Goal: Download file/media

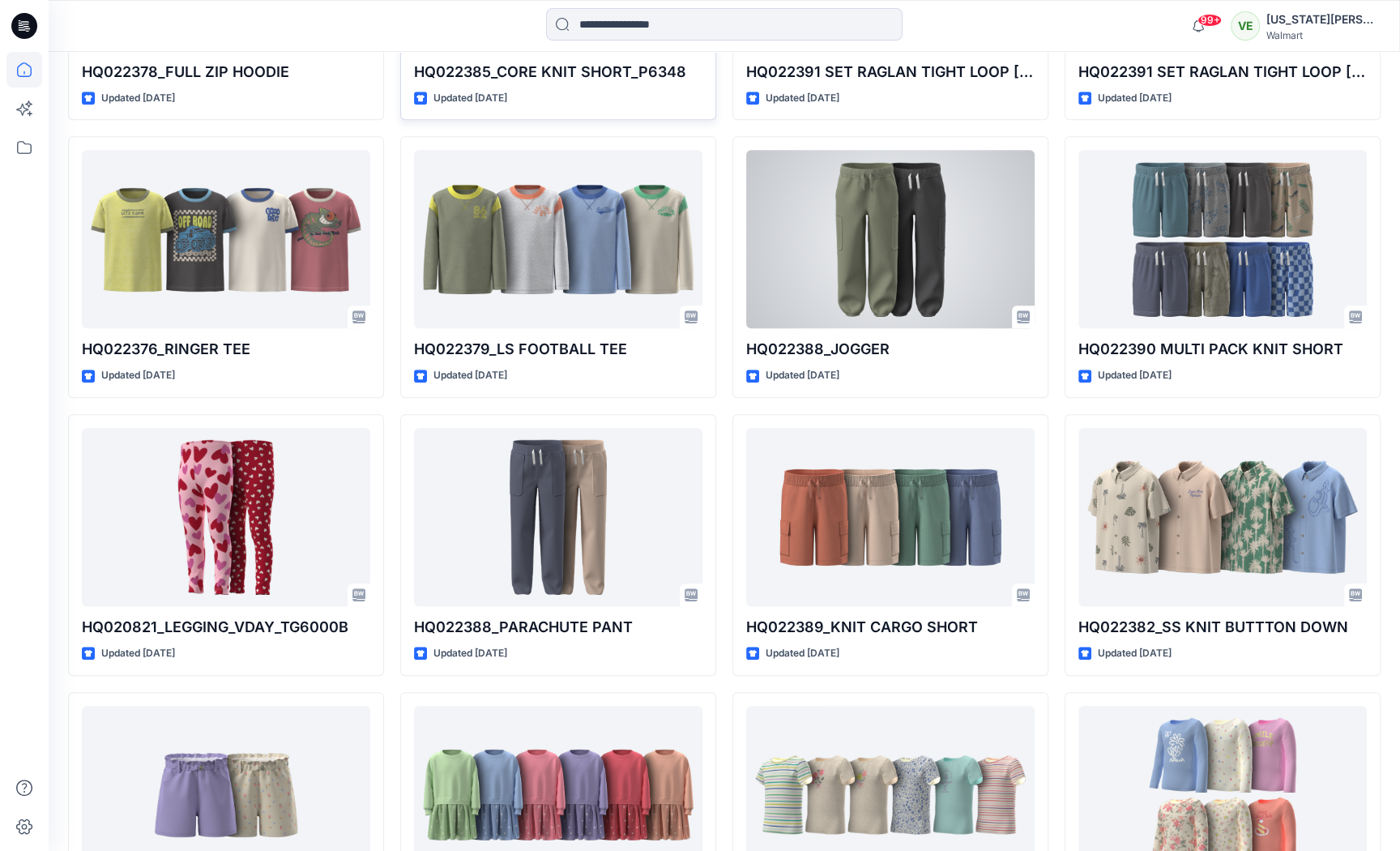
scroll to position [19407, 0]
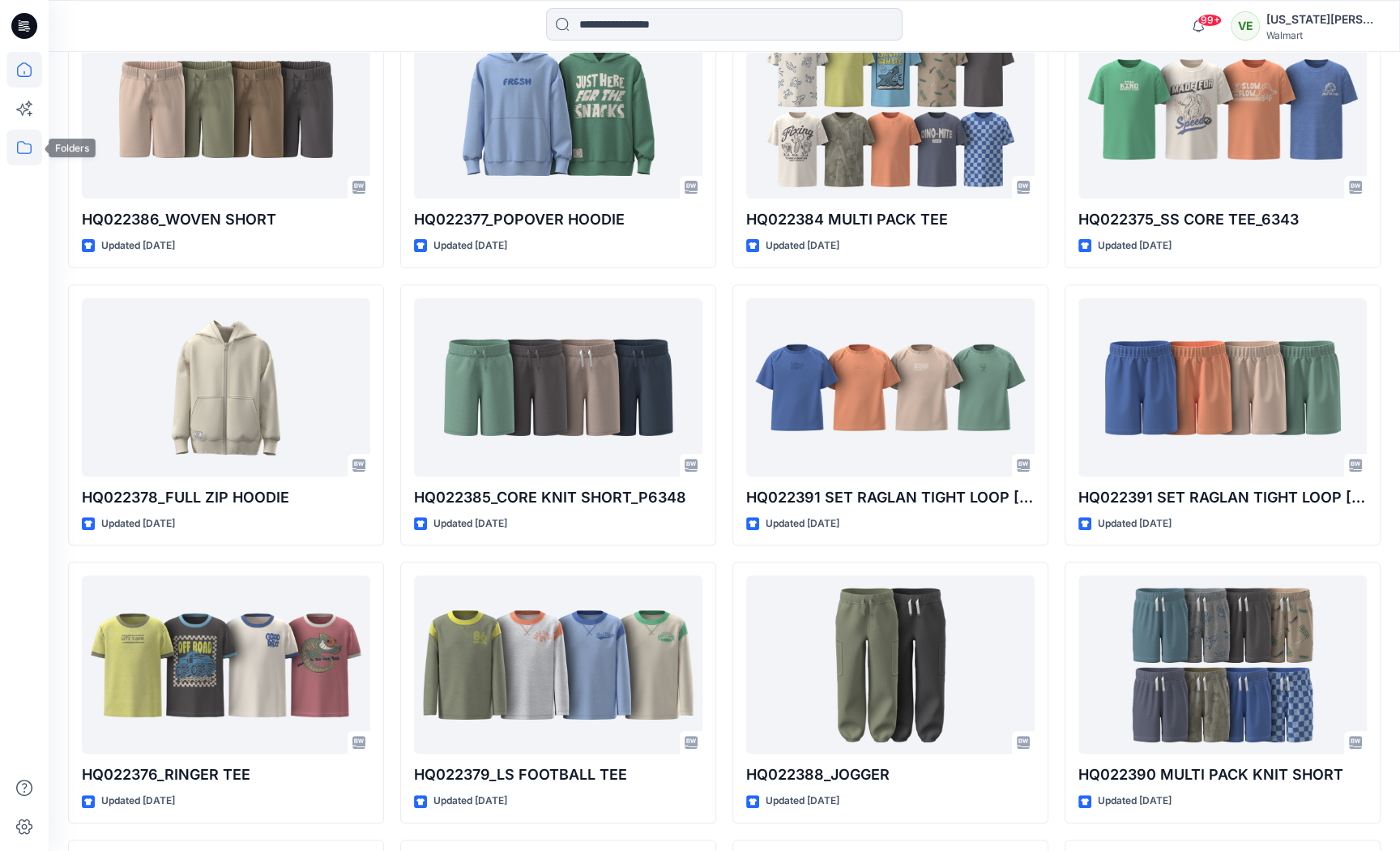
click at [26, 151] on icon at bounding box center [24, 147] width 36 height 36
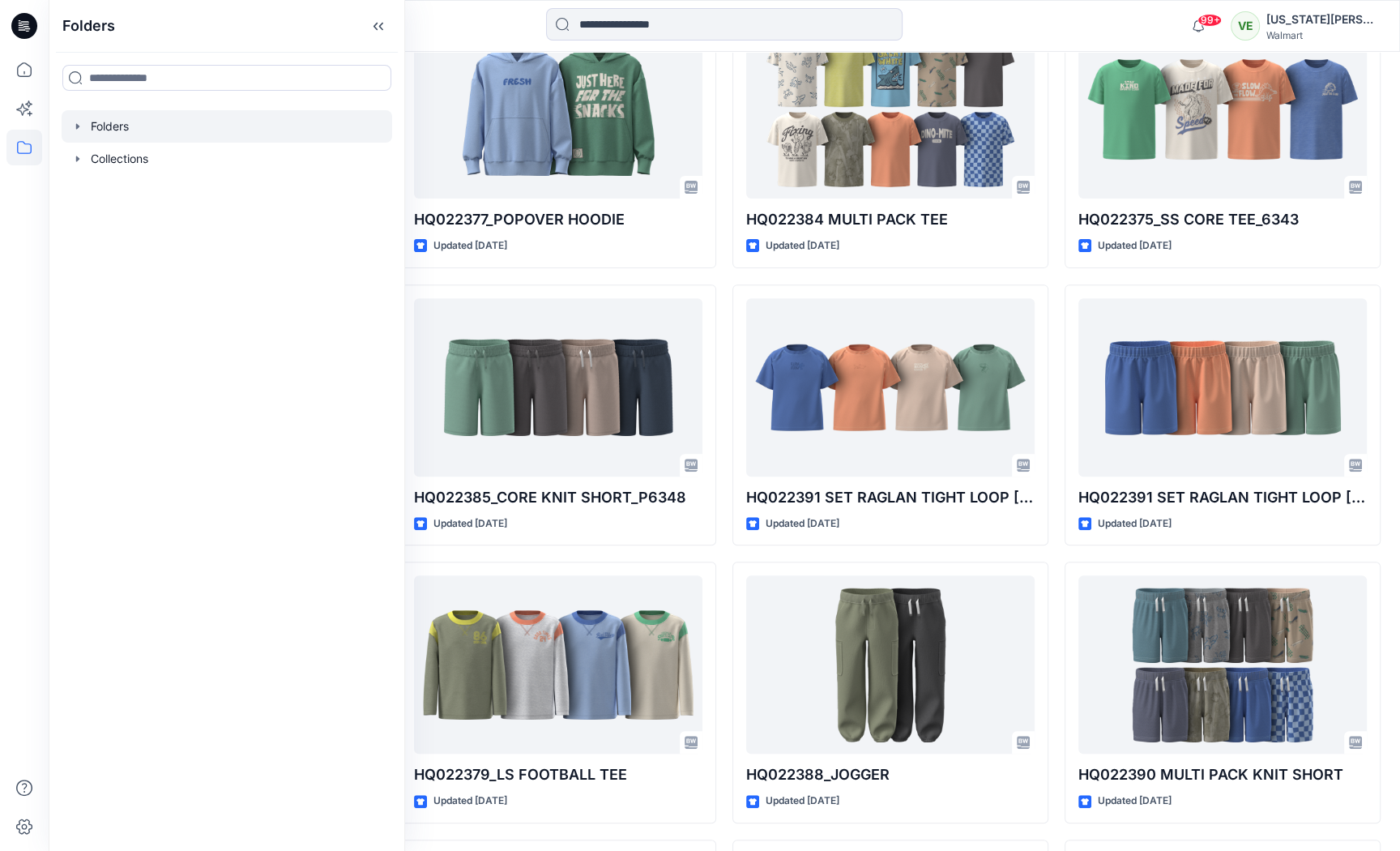
click at [106, 131] on div at bounding box center [227, 126] width 330 height 32
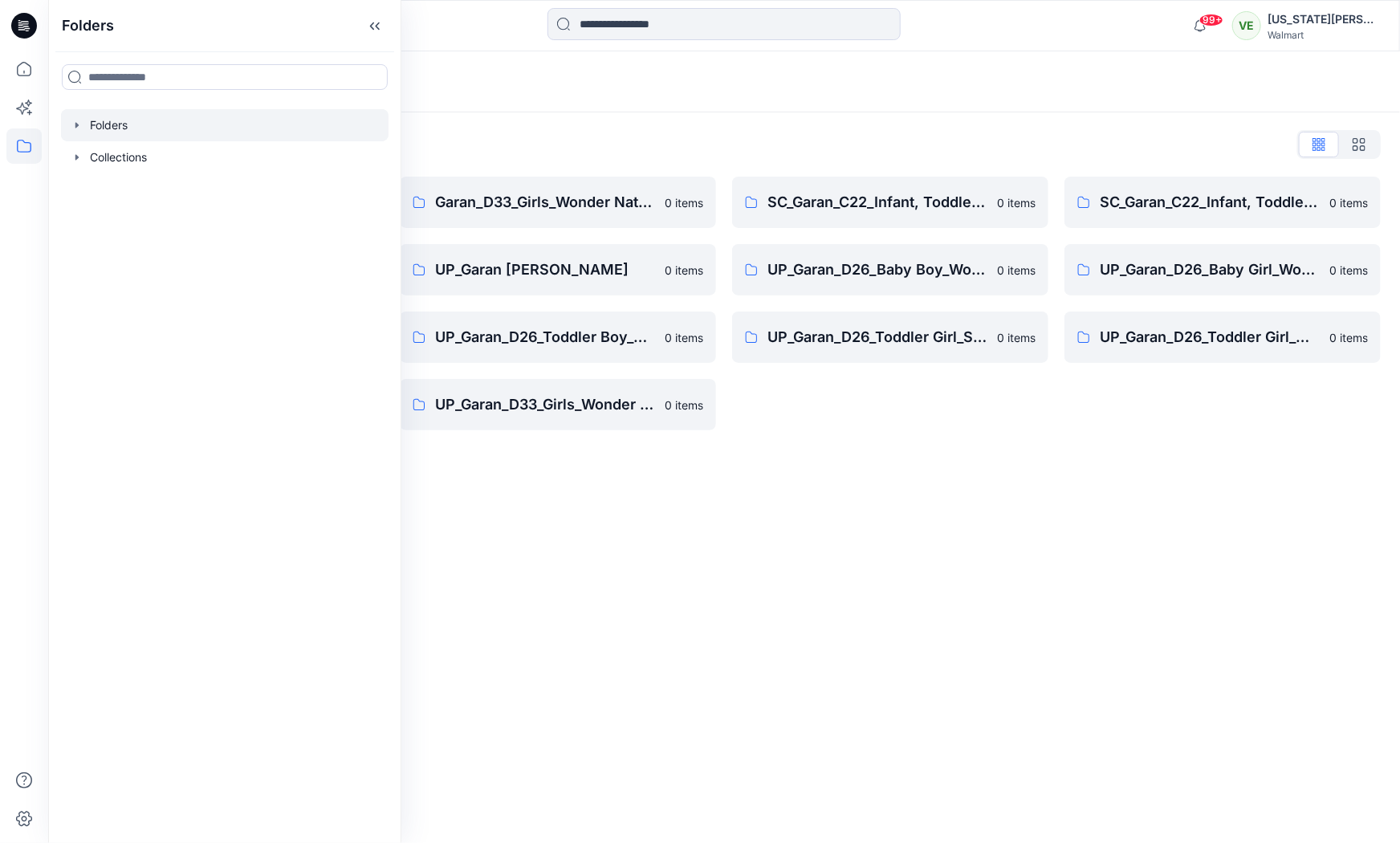
click at [895, 467] on div "Folders Folders List Garan_D33_Girls Seasonal 0 items UP Garan first insights 0…" at bounding box center [724, 446] width 1352 height 791
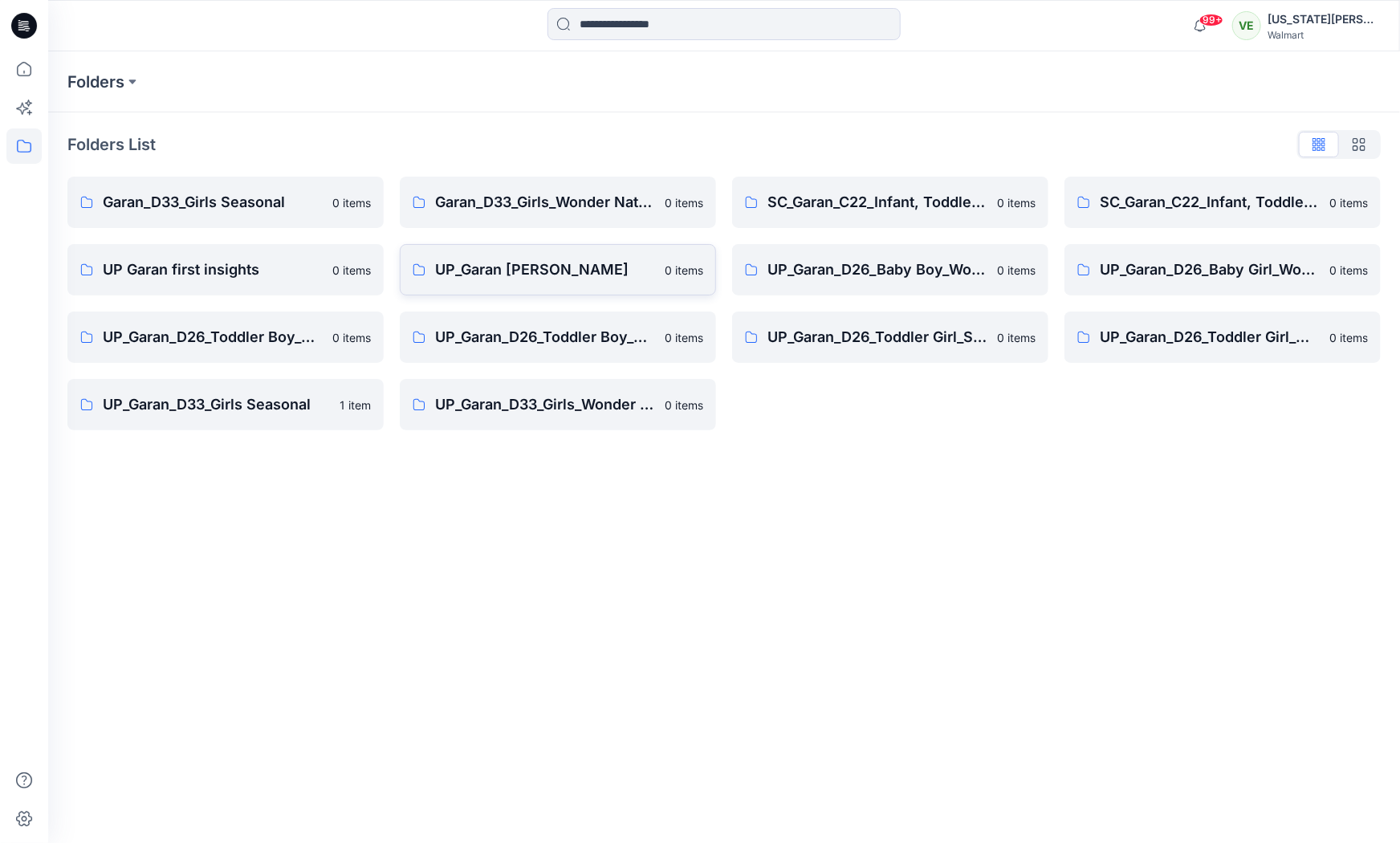
click at [629, 269] on p "UP_Garan [PERSON_NAME]" at bounding box center [545, 270] width 220 height 23
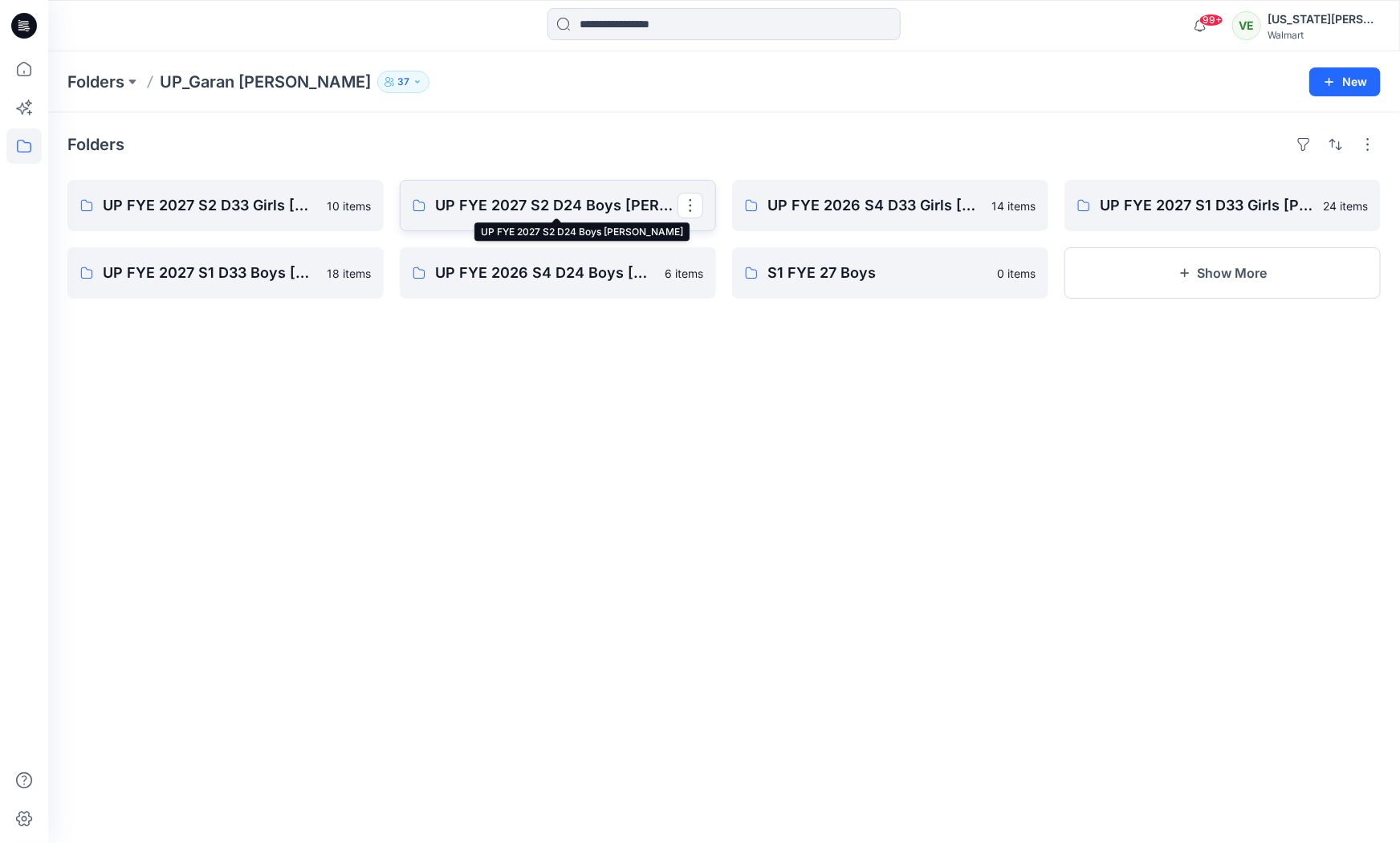
click at [611, 214] on p "UP FYE 2027 S2 D24 Boys [PERSON_NAME]" at bounding box center [555, 206] width 242 height 23
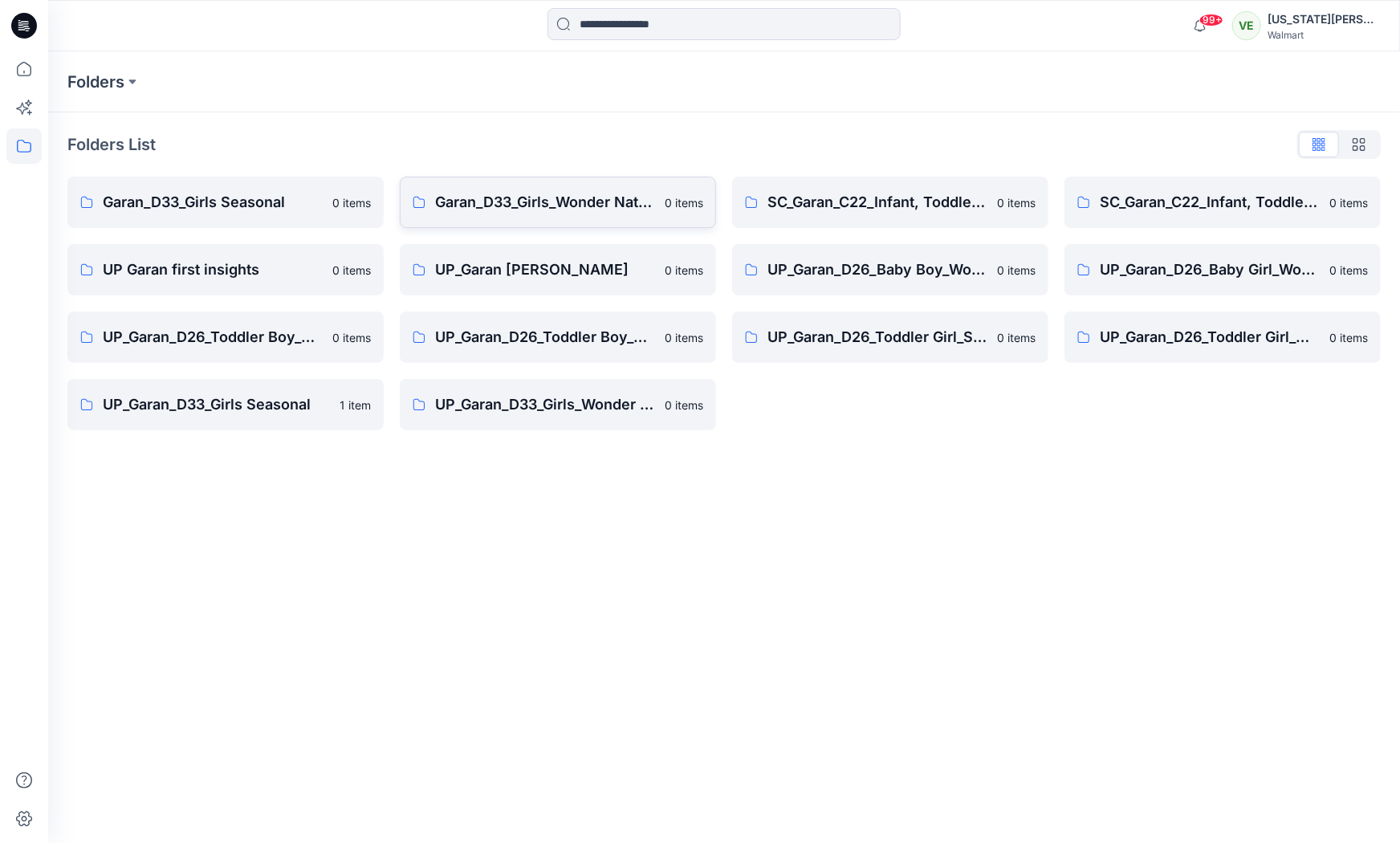
click at [450, 208] on p "Garan_D33_Girls_Wonder Nation" at bounding box center [545, 202] width 220 height 23
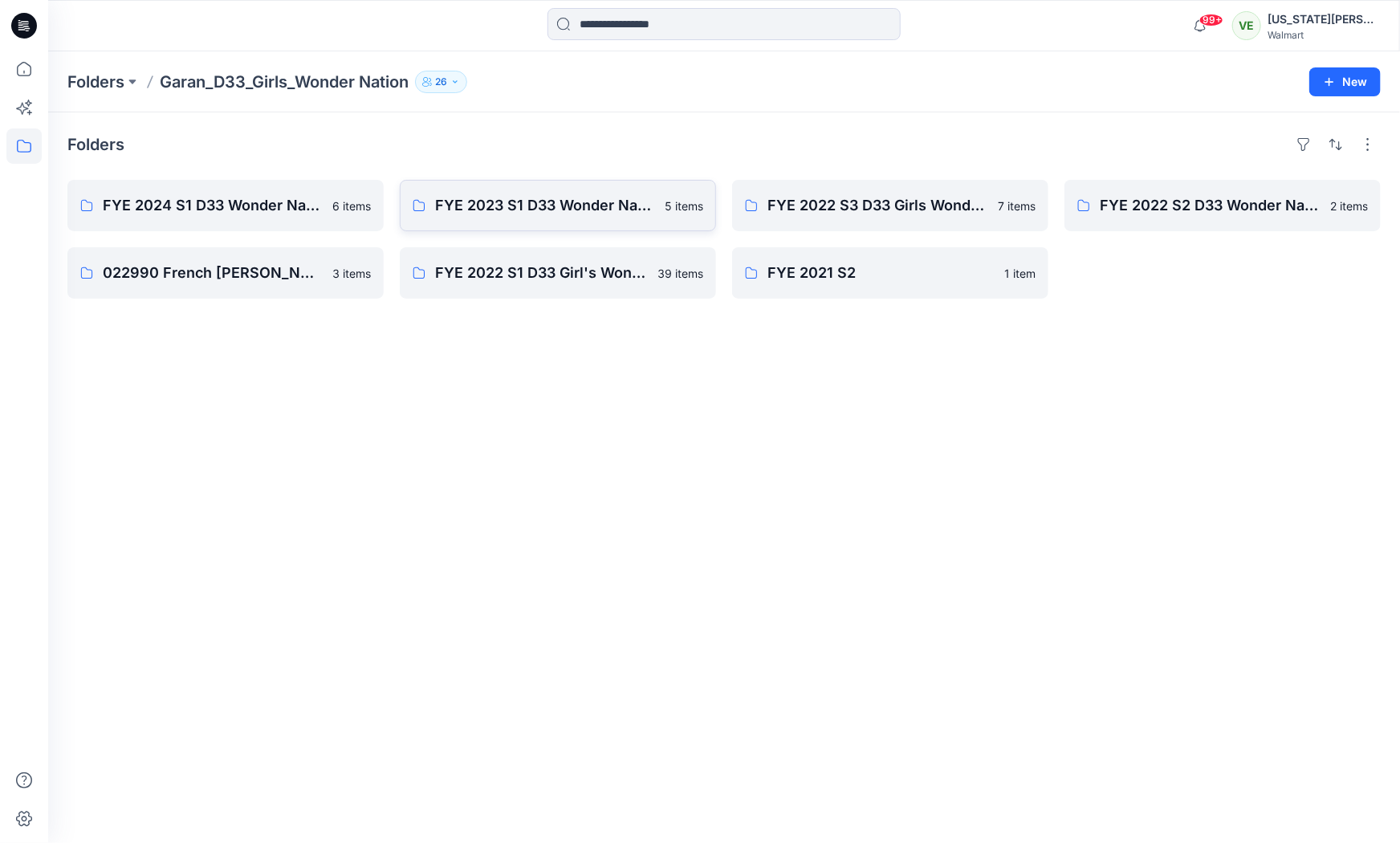
click at [548, 224] on link "FYE 2023 S1 D33 Wonder Nation 5 items" at bounding box center [557, 205] width 316 height 51
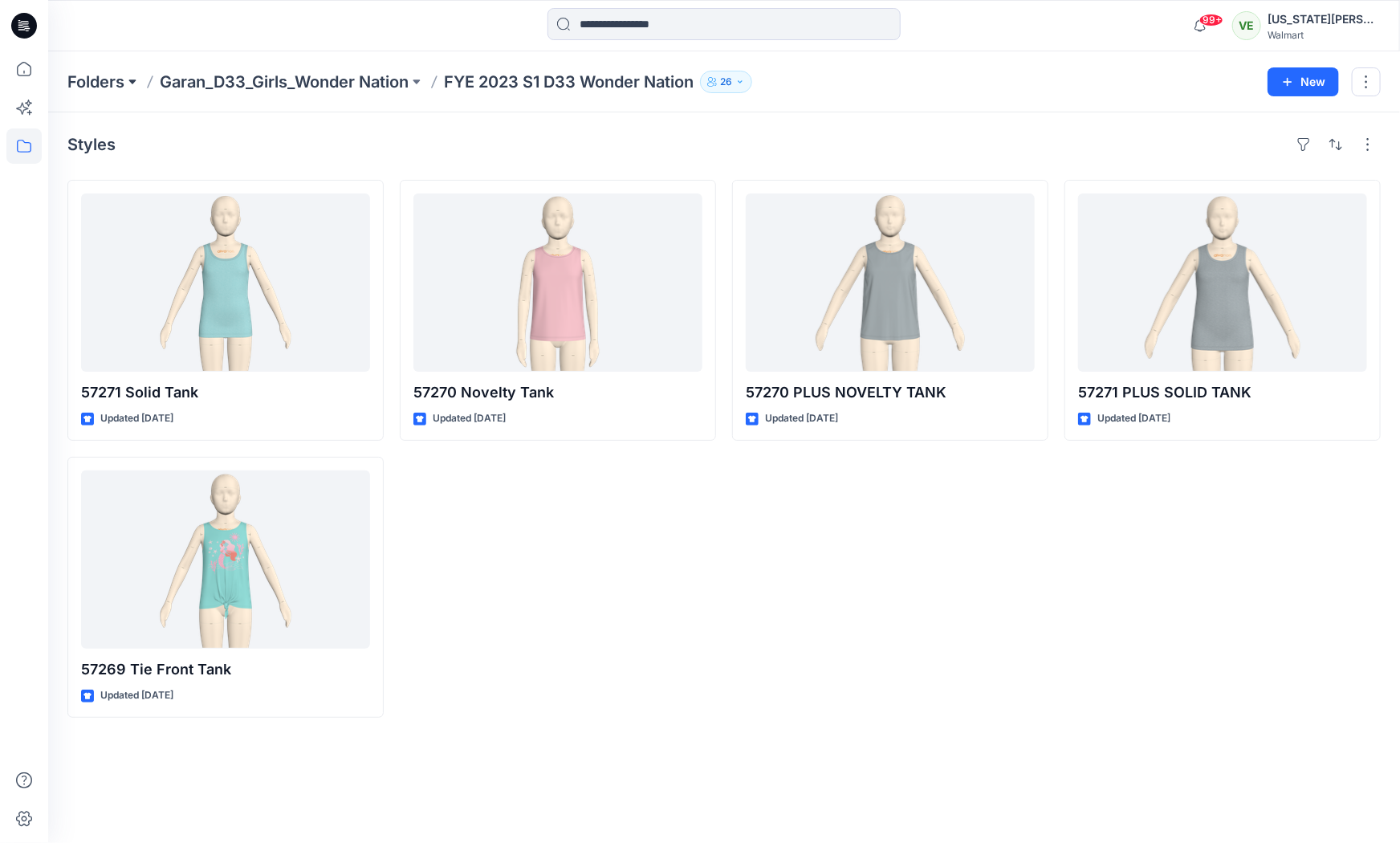
click at [132, 83] on button at bounding box center [132, 82] width 16 height 23
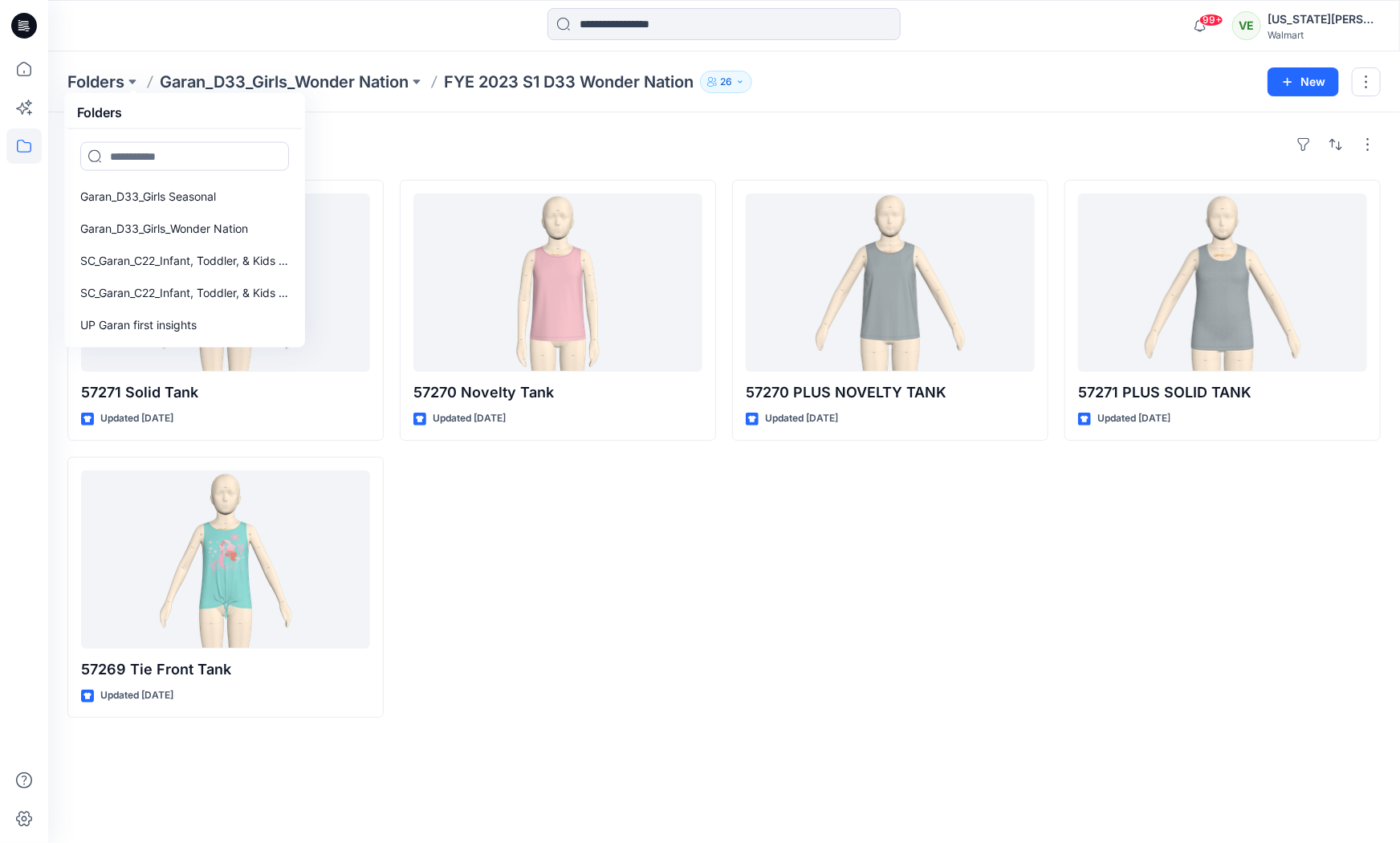
click at [461, 159] on div "Styles 57271 Solid Tank Updated [DATE] 57269 Tie Front Tank Updated [DATE] 5727…" at bounding box center [724, 478] width 1352 height 730
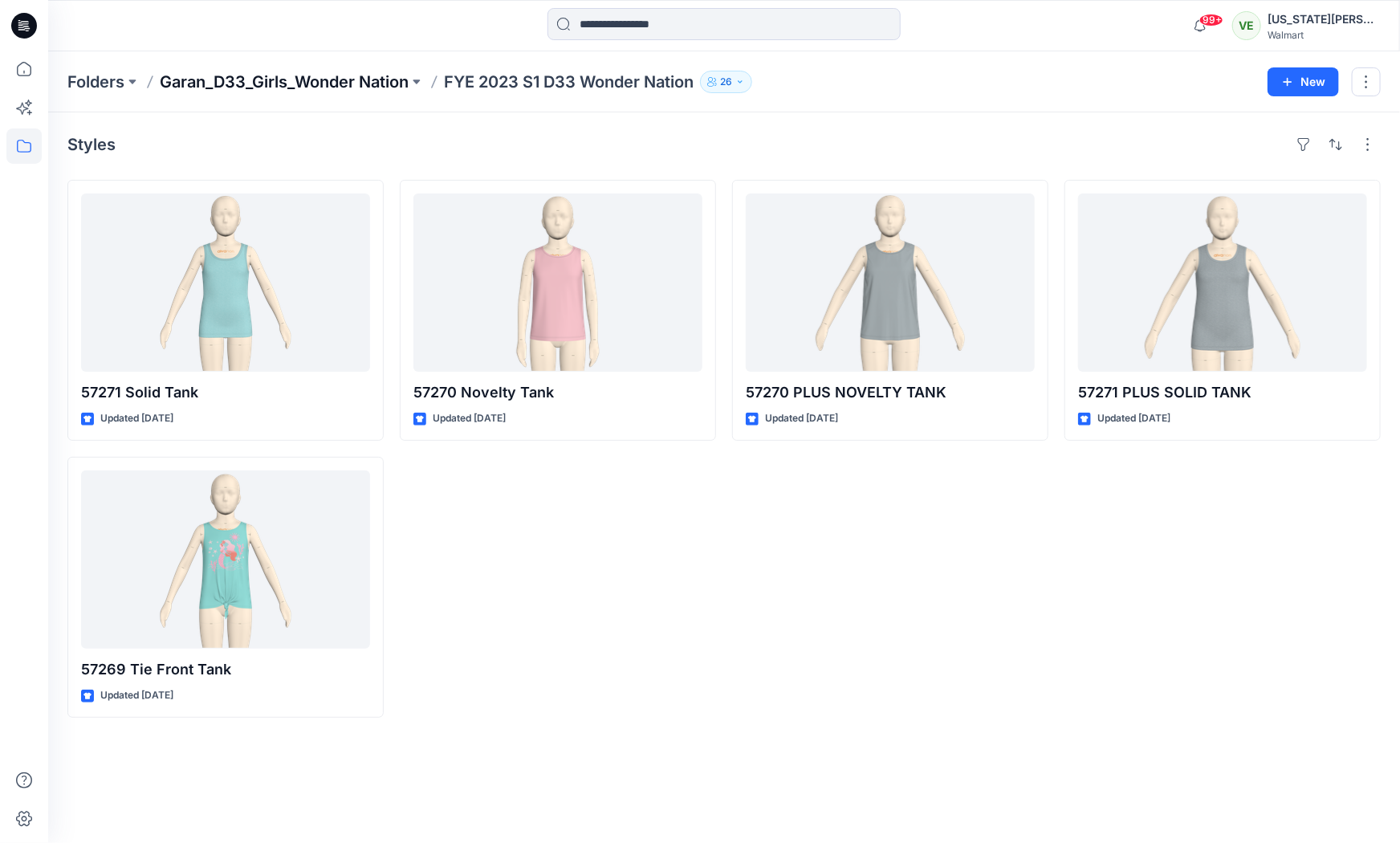
click at [386, 88] on p "Garan_D33_Girls_Wonder Nation" at bounding box center [284, 82] width 249 height 23
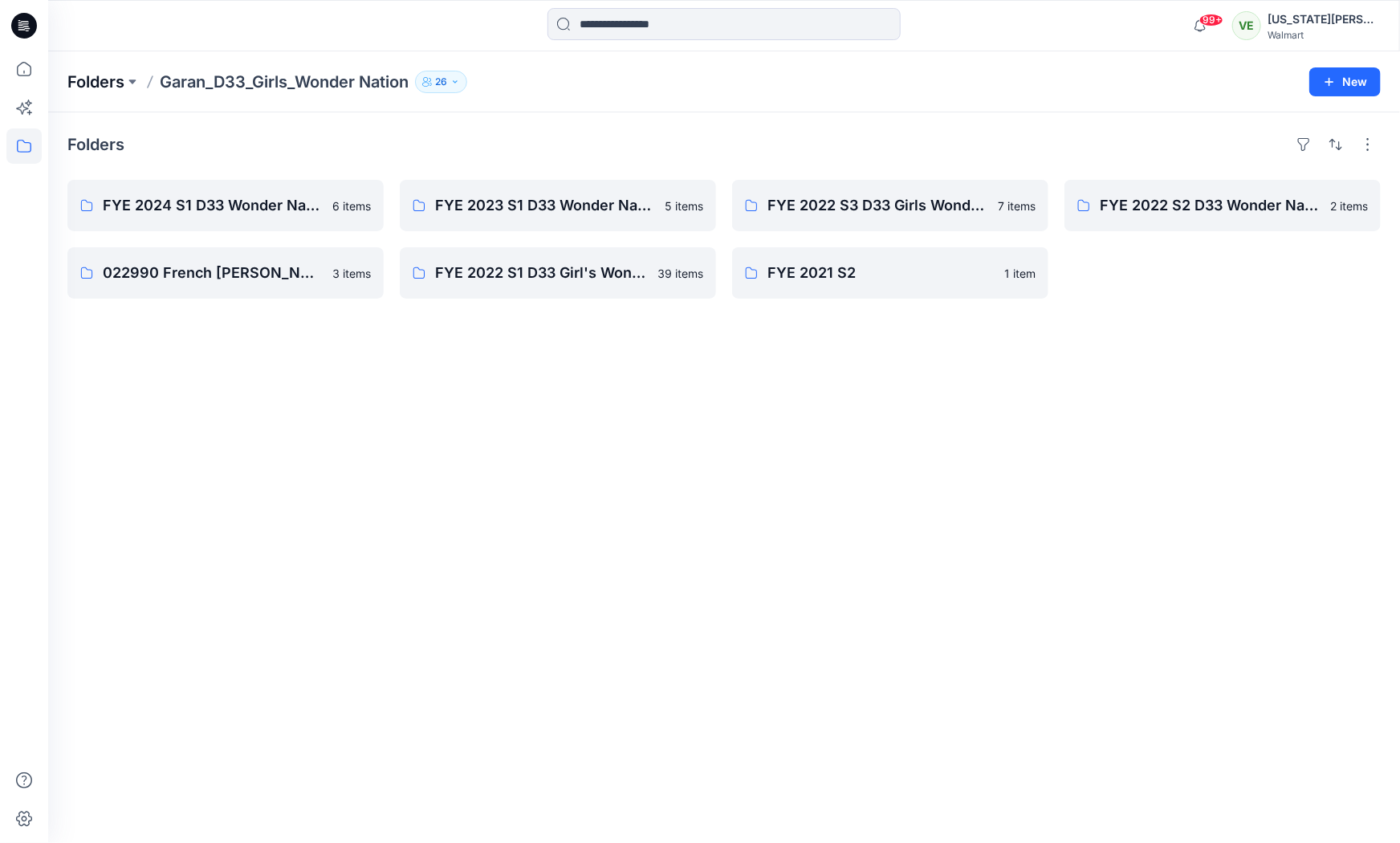
click at [73, 76] on p "Folders" at bounding box center [96, 82] width 57 height 23
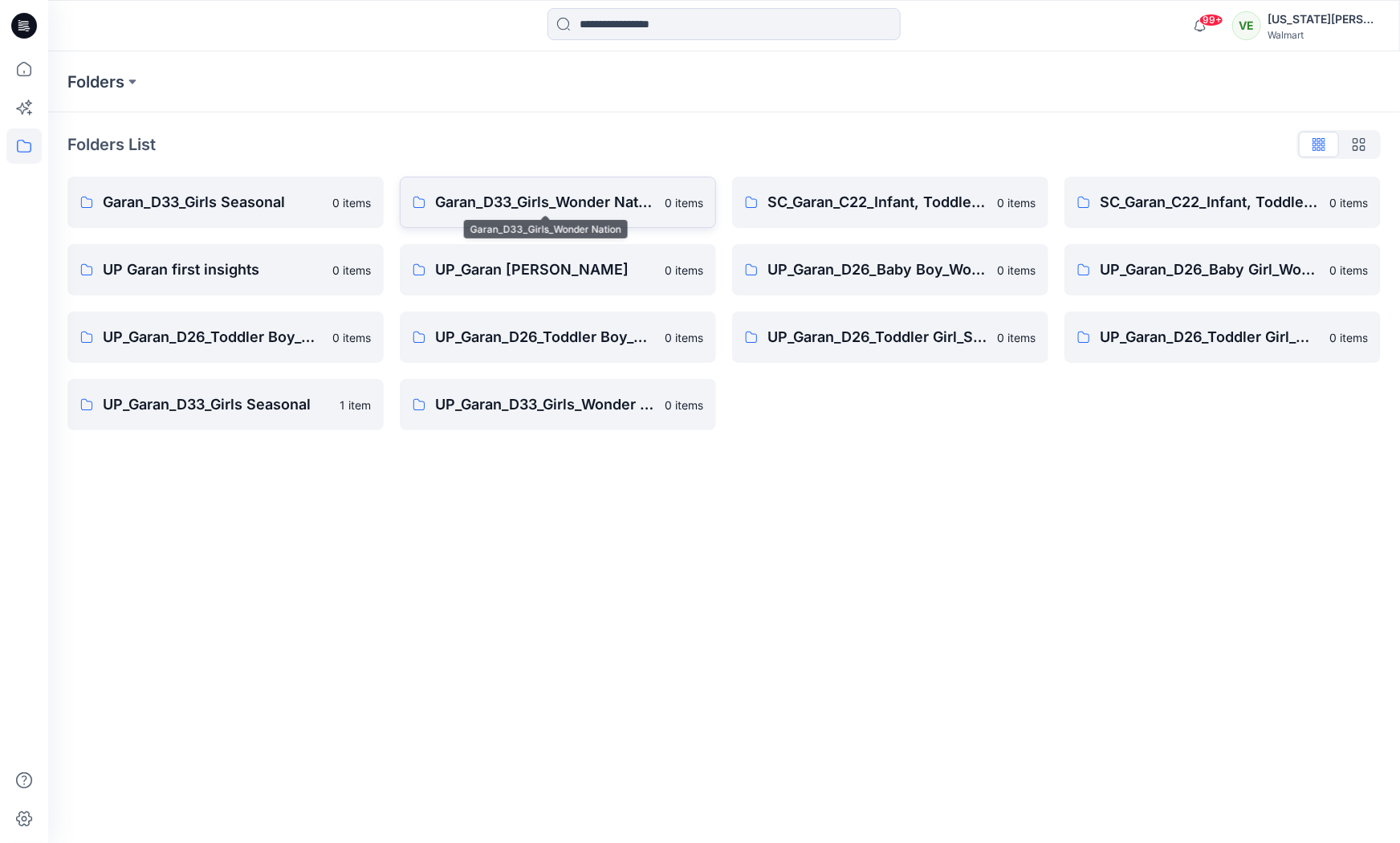
click at [575, 194] on p "Garan_D33_Girls_Wonder Nation" at bounding box center [545, 202] width 220 height 23
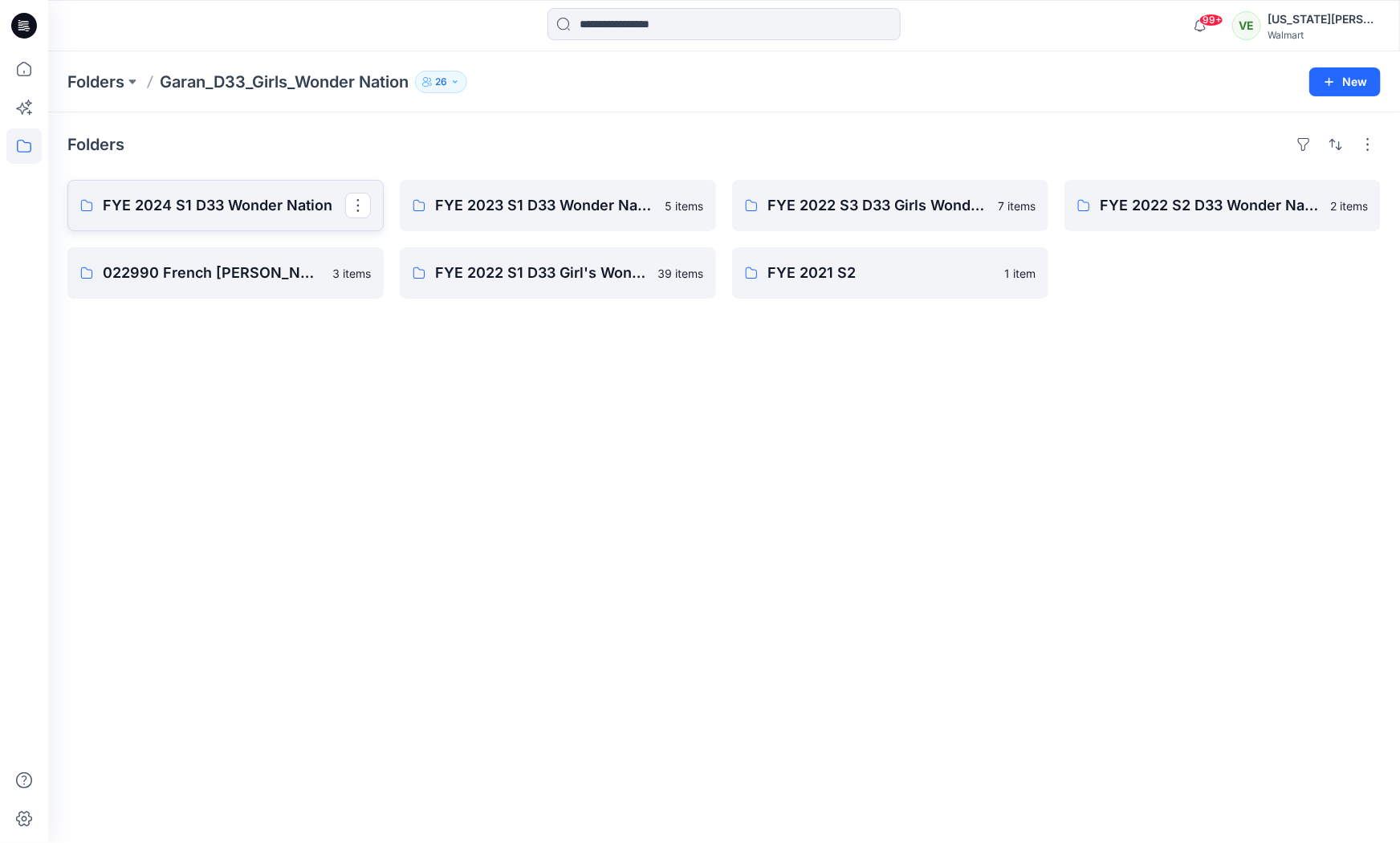
click at [150, 219] on link "FYE 2024 S1 D33 Wonder Nation" at bounding box center [225, 205] width 316 height 51
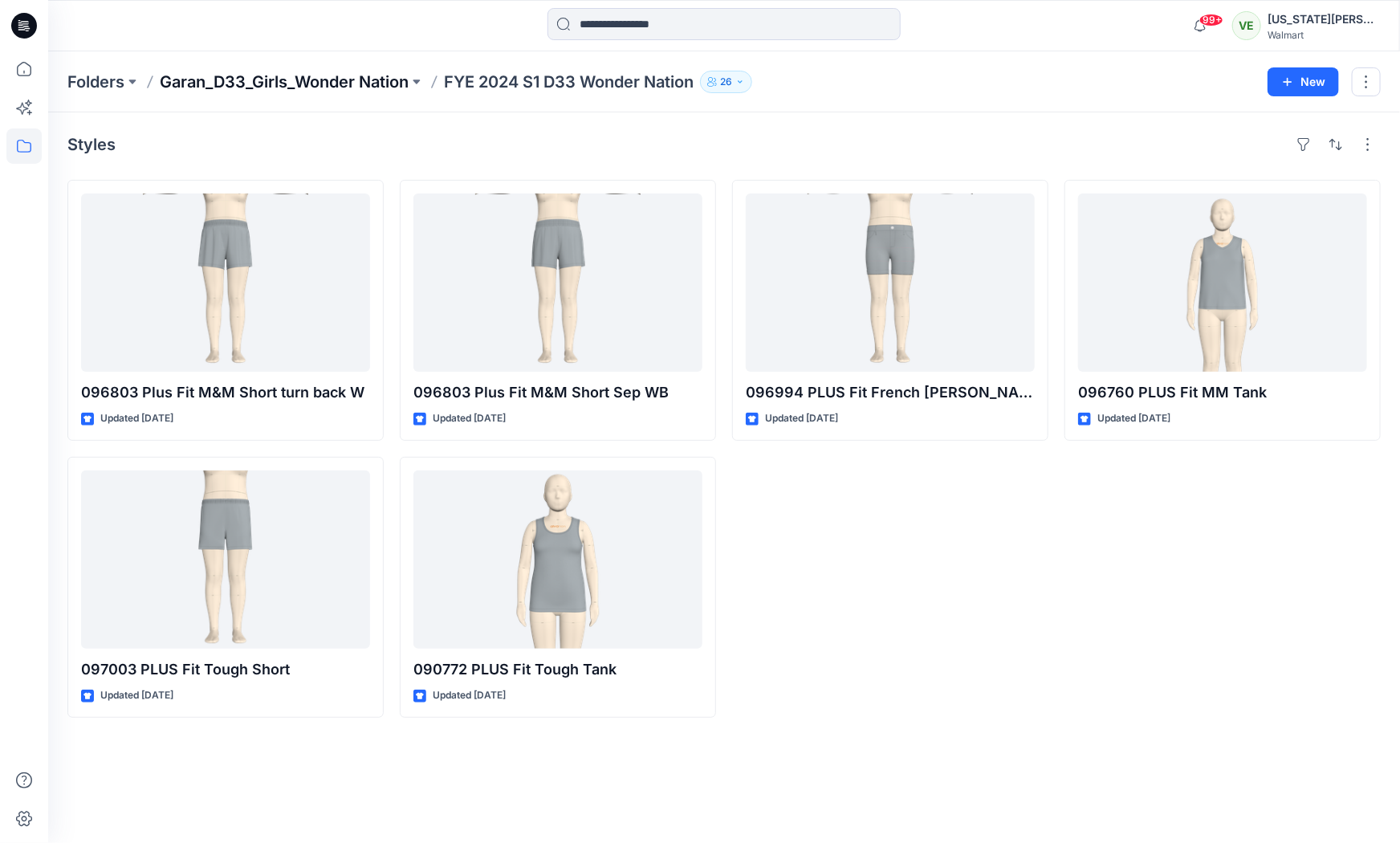
click at [239, 87] on p "Garan_D33_Girls_Wonder Nation" at bounding box center [284, 82] width 249 height 23
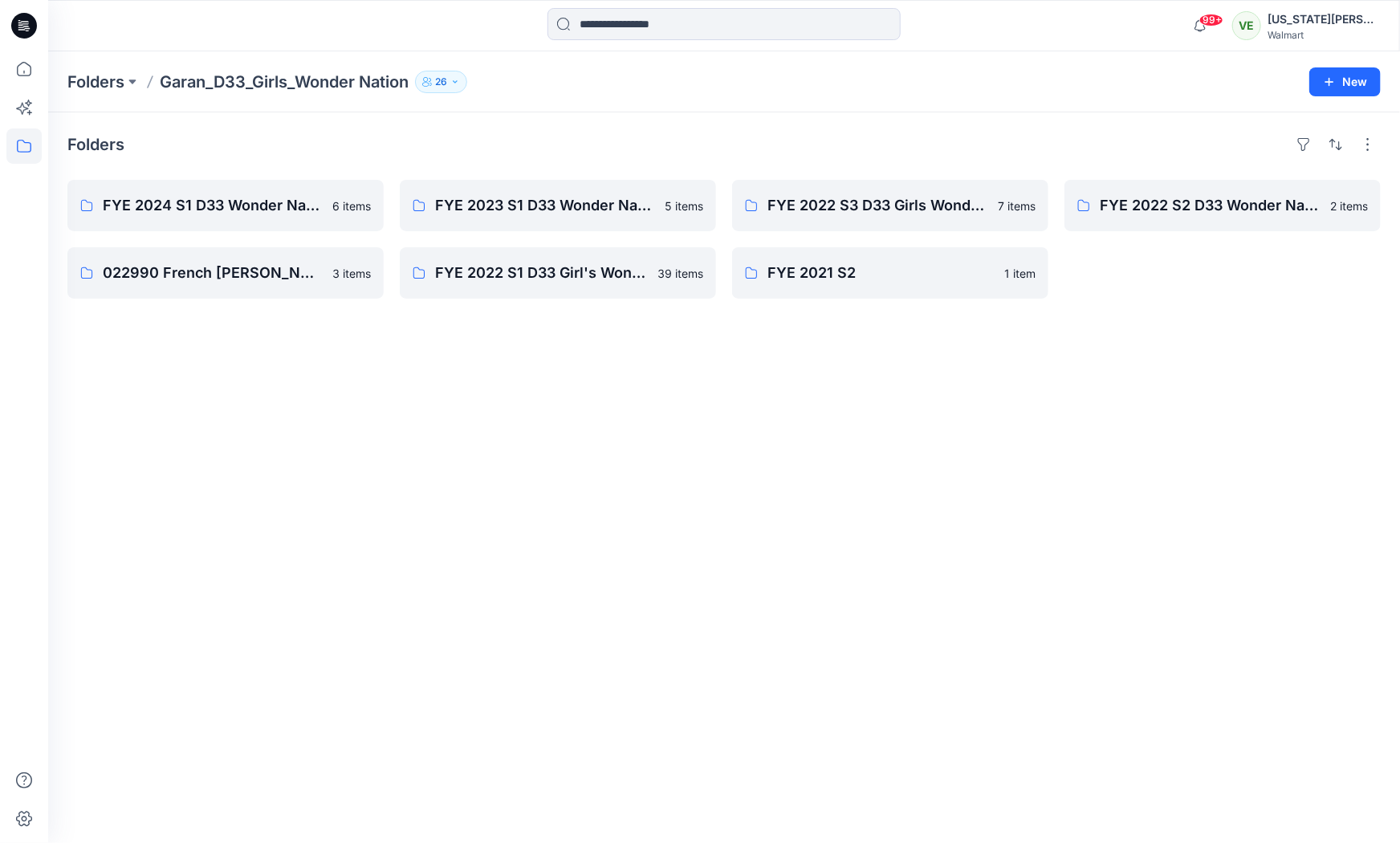
click at [50, 87] on div "Folders Garan_D33_Girls_Wonder Nation 26 New" at bounding box center [724, 81] width 1352 height 61
click at [100, 85] on p "Folders" at bounding box center [96, 82] width 57 height 23
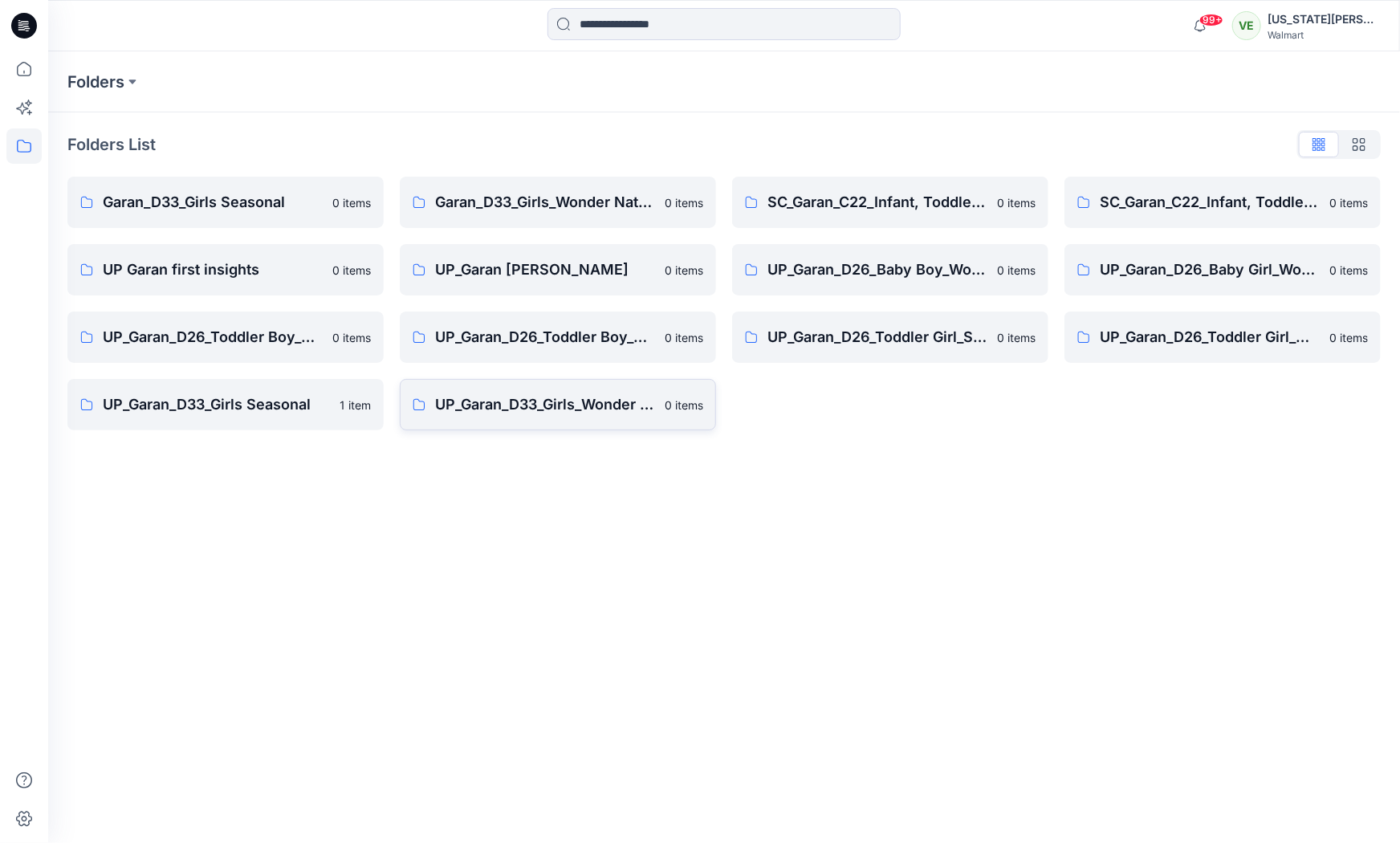
click at [554, 387] on link "UP_Garan_D33_Girls_Wonder Nation 0 items" at bounding box center [557, 404] width 316 height 51
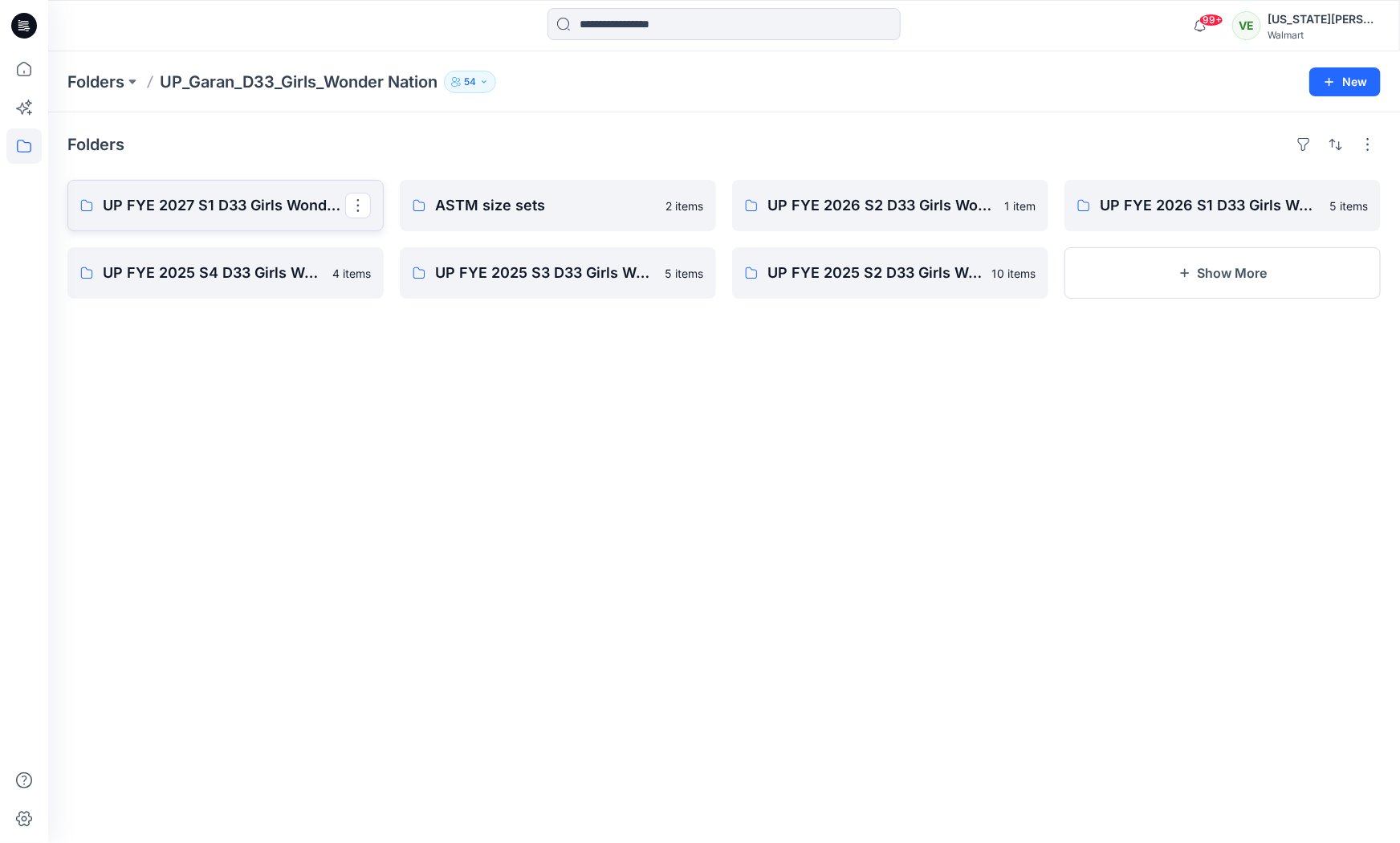
click at [234, 224] on link "UP FYE 2027 S1 D33 Girls Wonder Nation Garan" at bounding box center [225, 205] width 316 height 51
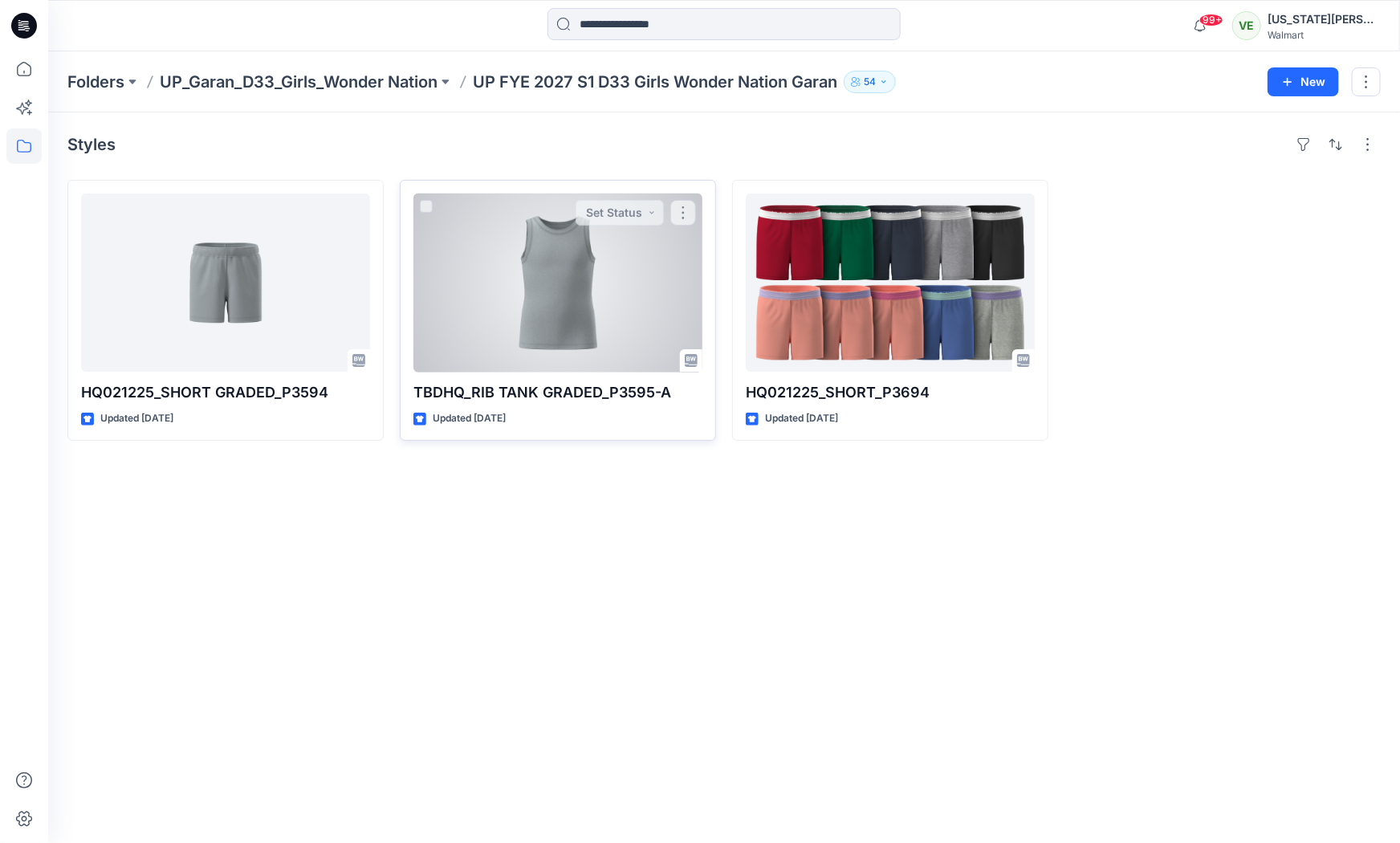
click at [649, 326] on div at bounding box center [558, 282] width 289 height 178
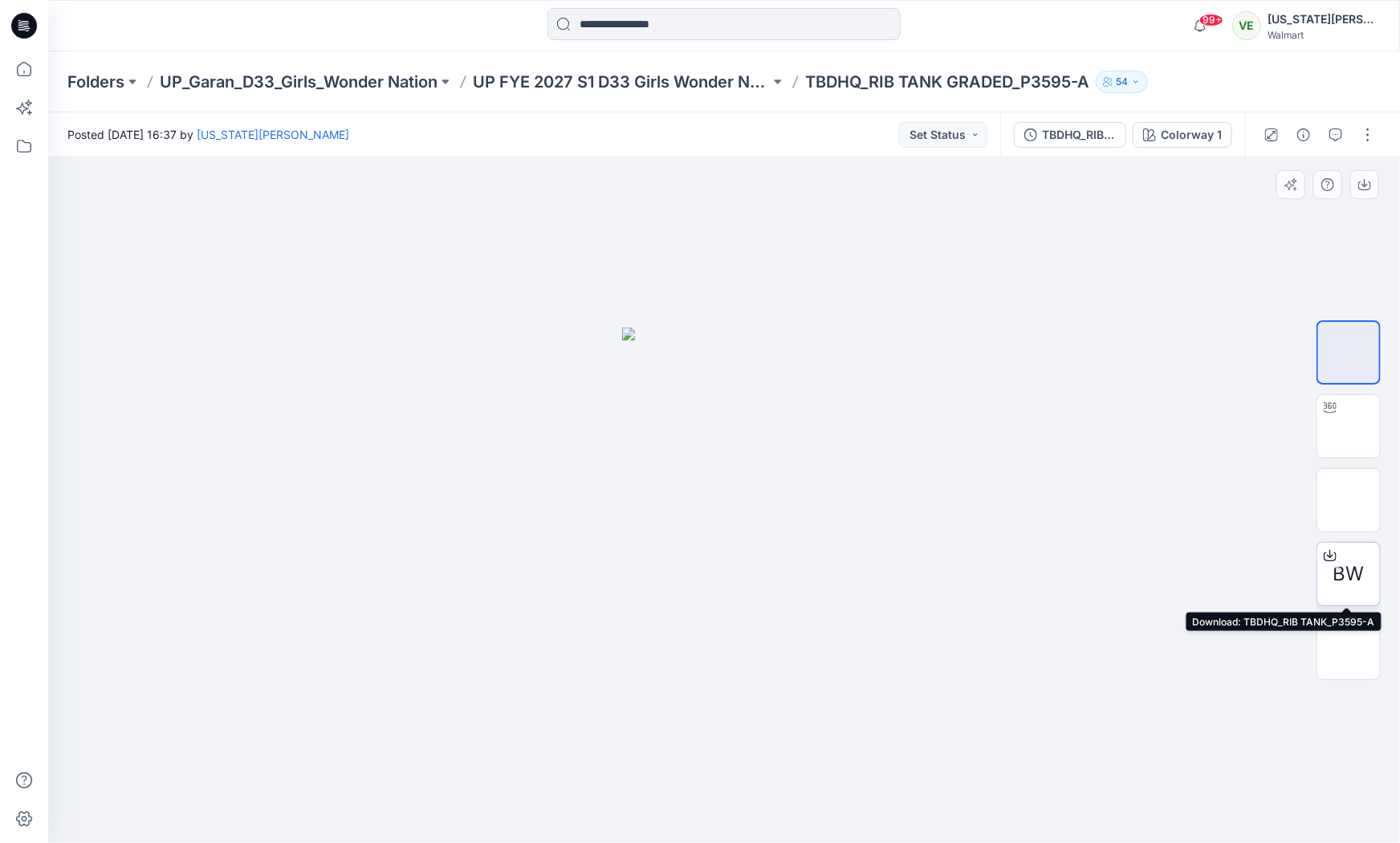
click at [1345, 554] on div "BW" at bounding box center [1348, 574] width 64 height 64
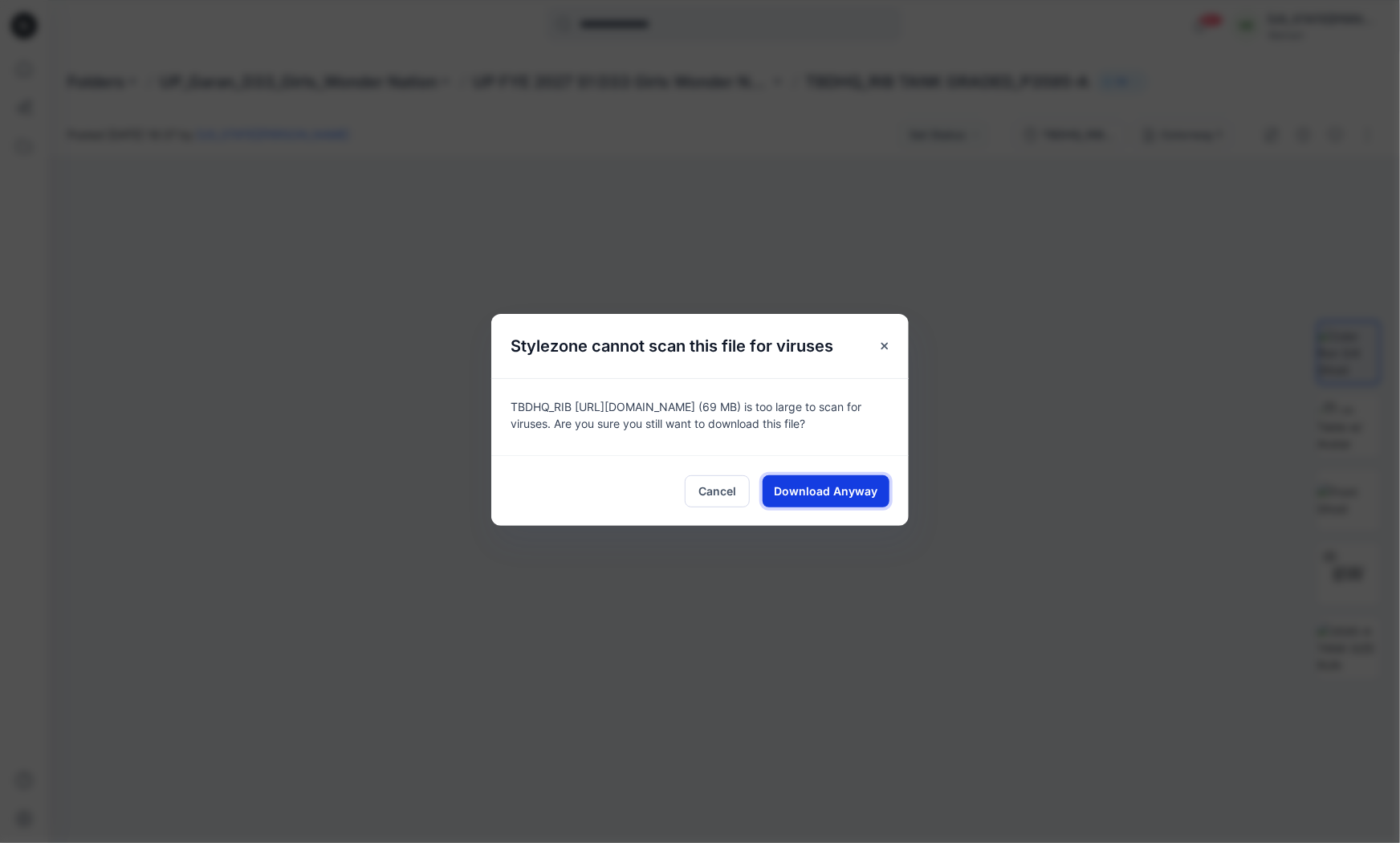
click at [827, 485] on span "Download Anyway" at bounding box center [826, 490] width 104 height 17
